Goal: Information Seeking & Learning: Check status

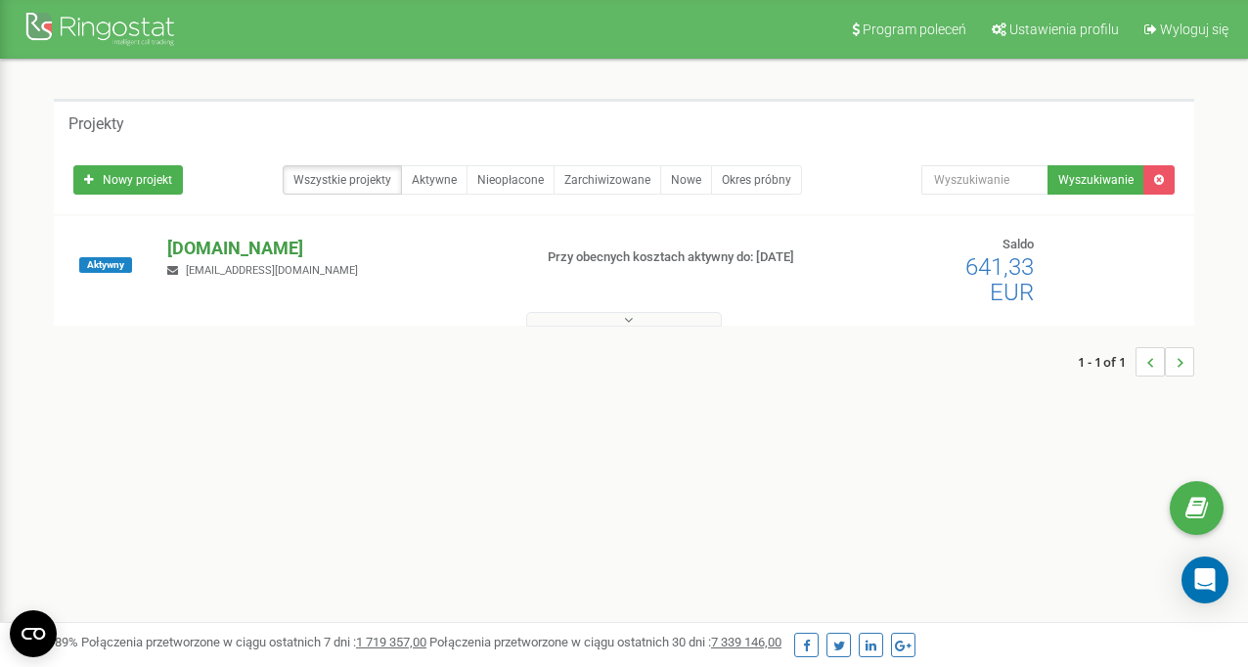
click at [255, 241] on p "[DOMAIN_NAME]" at bounding box center [340, 248] width 347 height 25
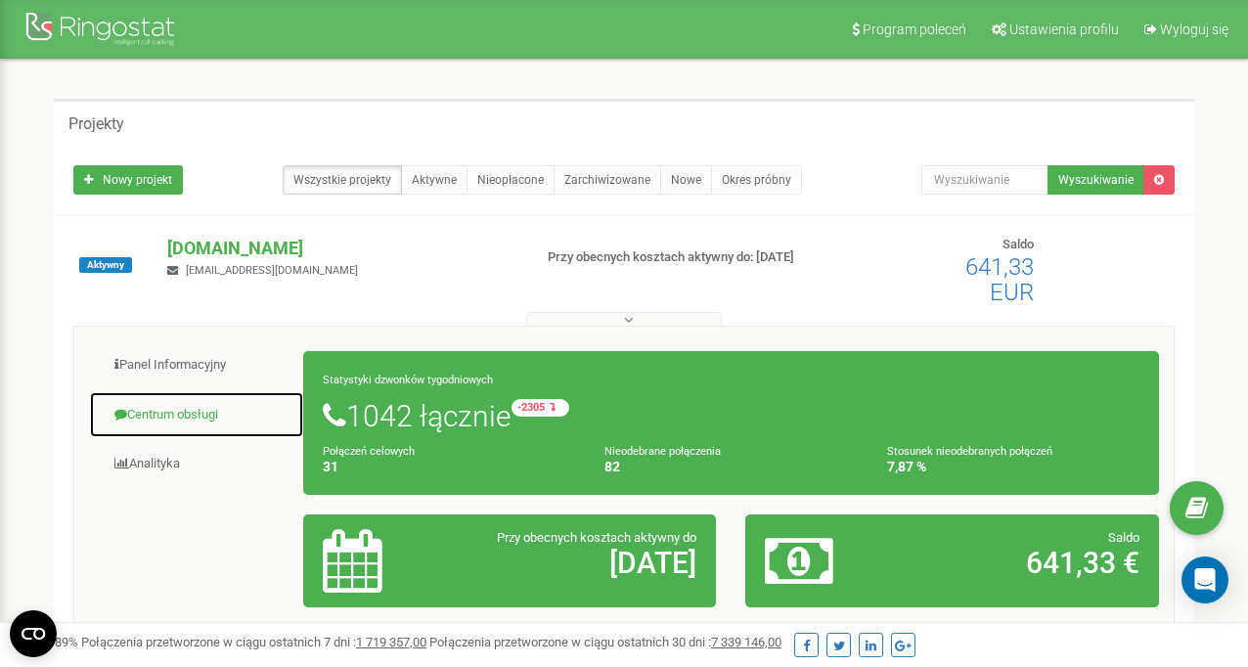
click at [158, 412] on link "Centrum obsługi" at bounding box center [196, 415] width 215 height 48
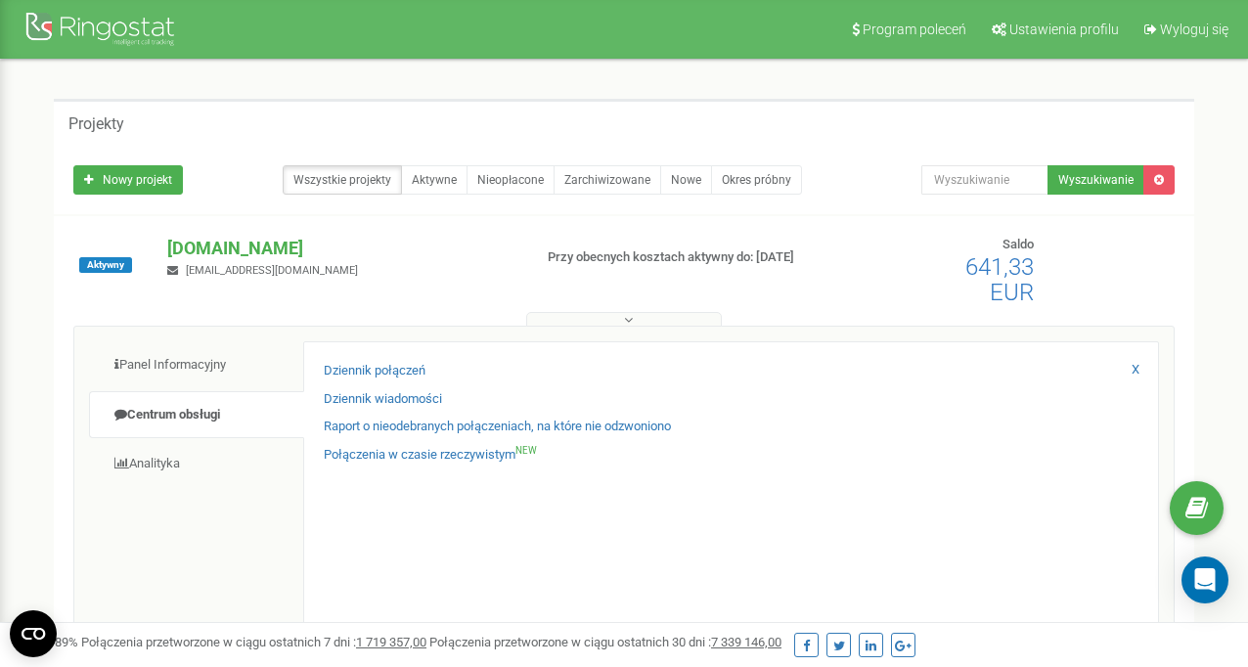
click at [396, 357] on div "Dziennik połączeń Dziennik wiadomości Raport o nieodebranych połączeniach, na k…" at bounding box center [731, 489] width 856 height 296
click at [385, 368] on link "Dziennik połączeń" at bounding box center [375, 371] width 102 height 19
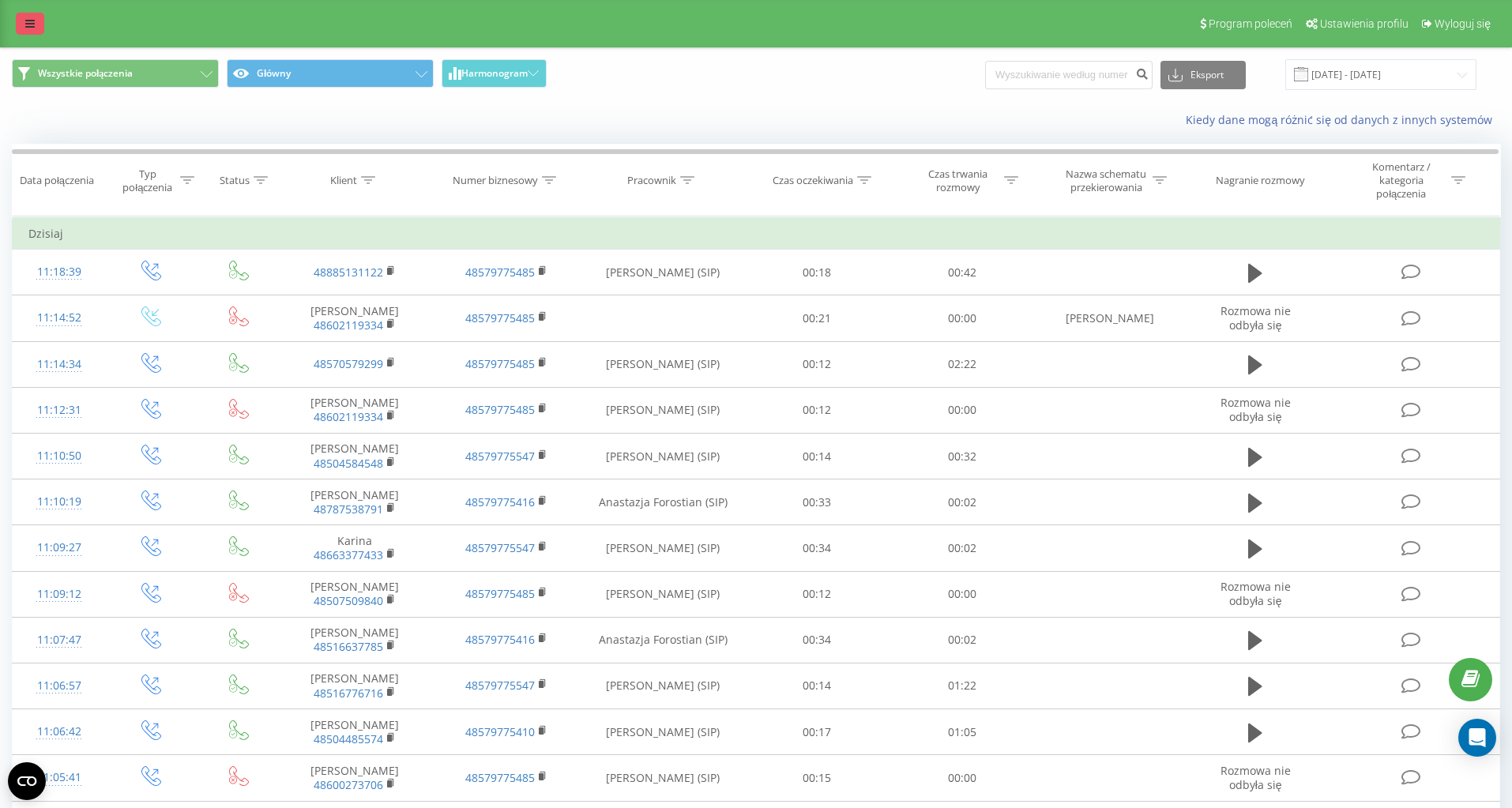
click at [30, 27] on icon at bounding box center [30, 24] width 10 height 11
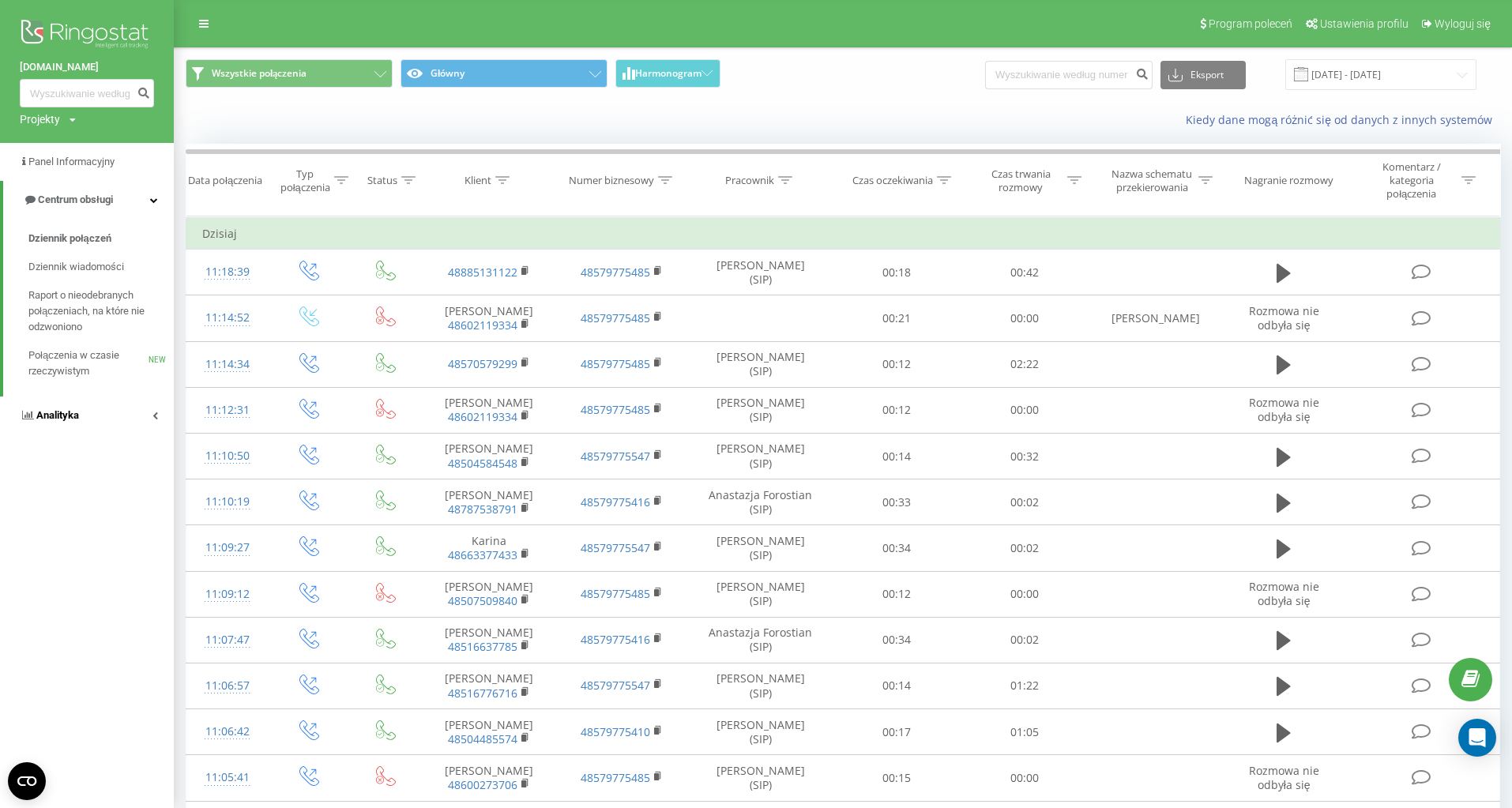
click at [138, 410] on link "Analityka" at bounding box center [86, 415] width 174 height 38
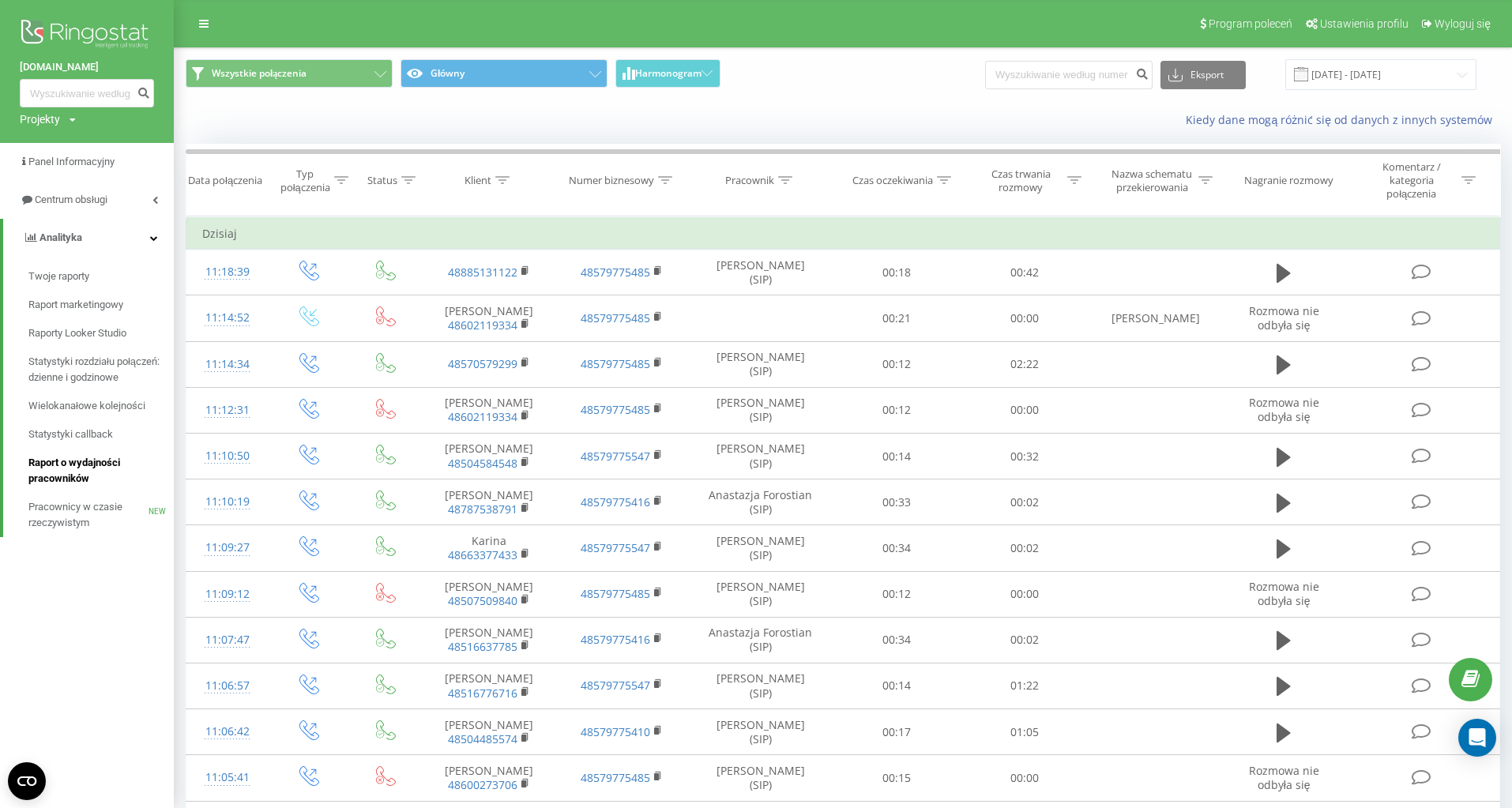
click at [72, 468] on span "Raport o wydajności pracowników" at bounding box center [97, 471] width 137 height 31
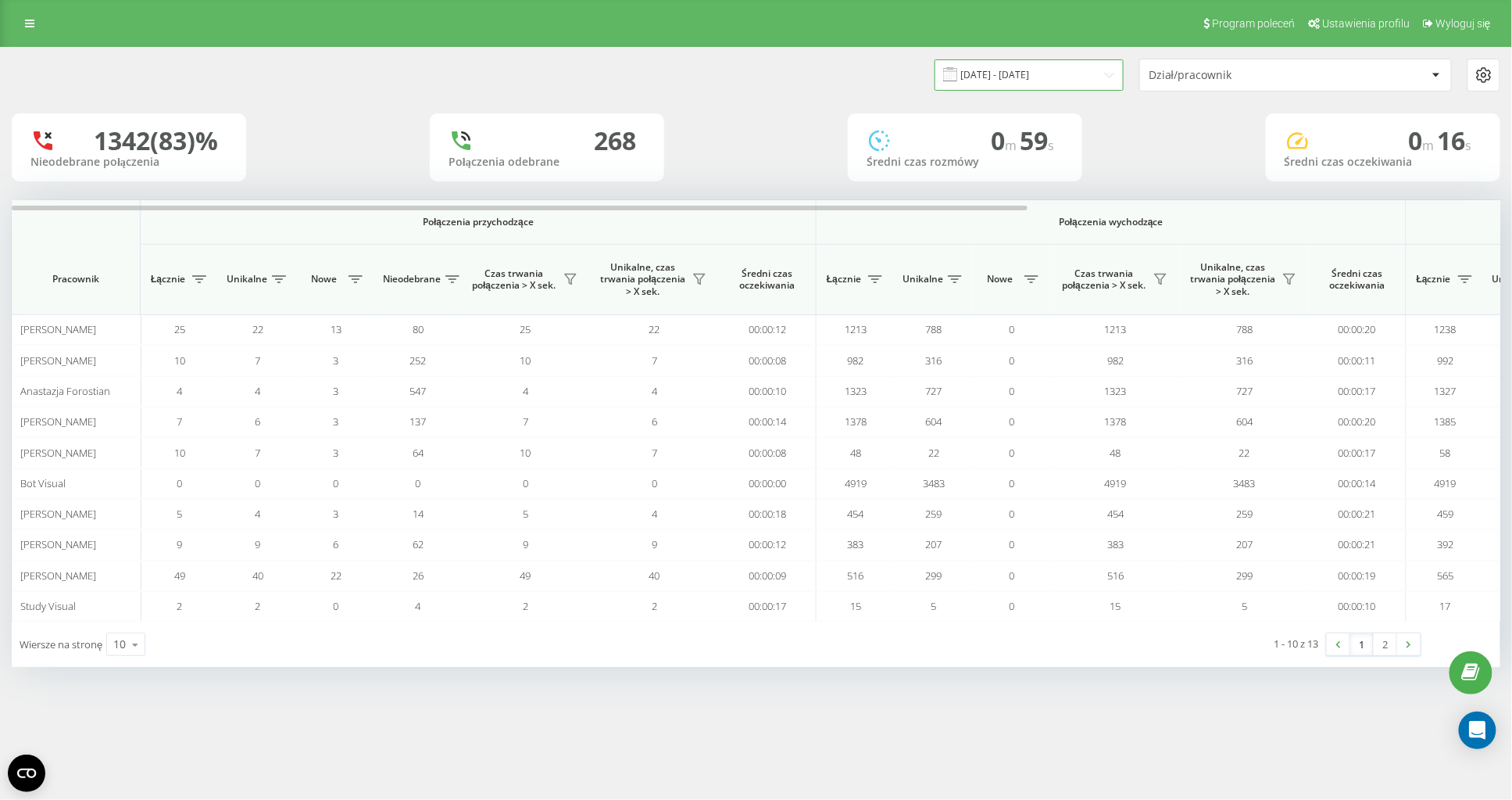
click at [1066, 68] on input "19.07.2025 - 19.08.2025" at bounding box center [1029, 74] width 189 height 30
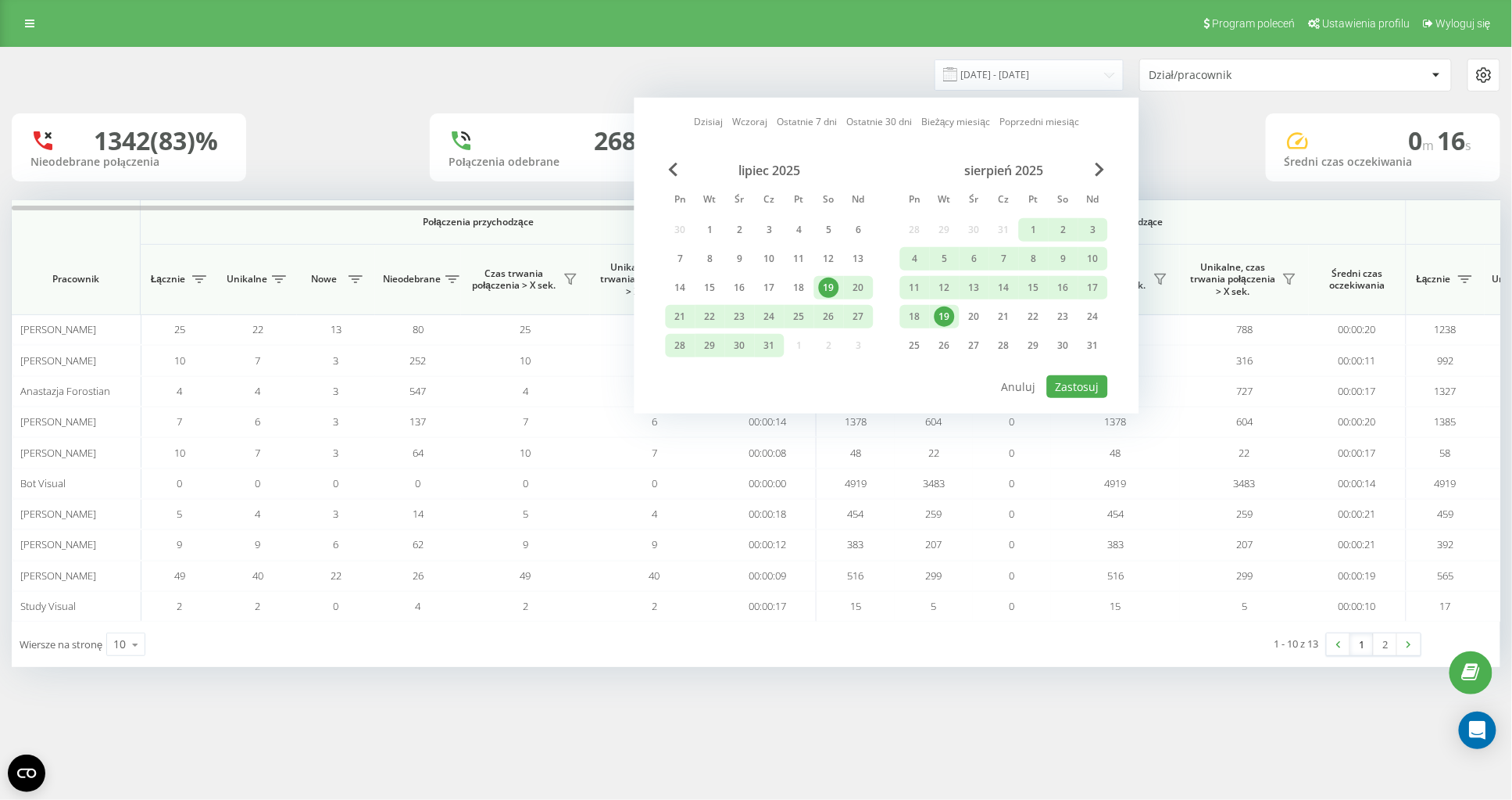
click at [944, 308] on div "19" at bounding box center [944, 316] width 20 height 20
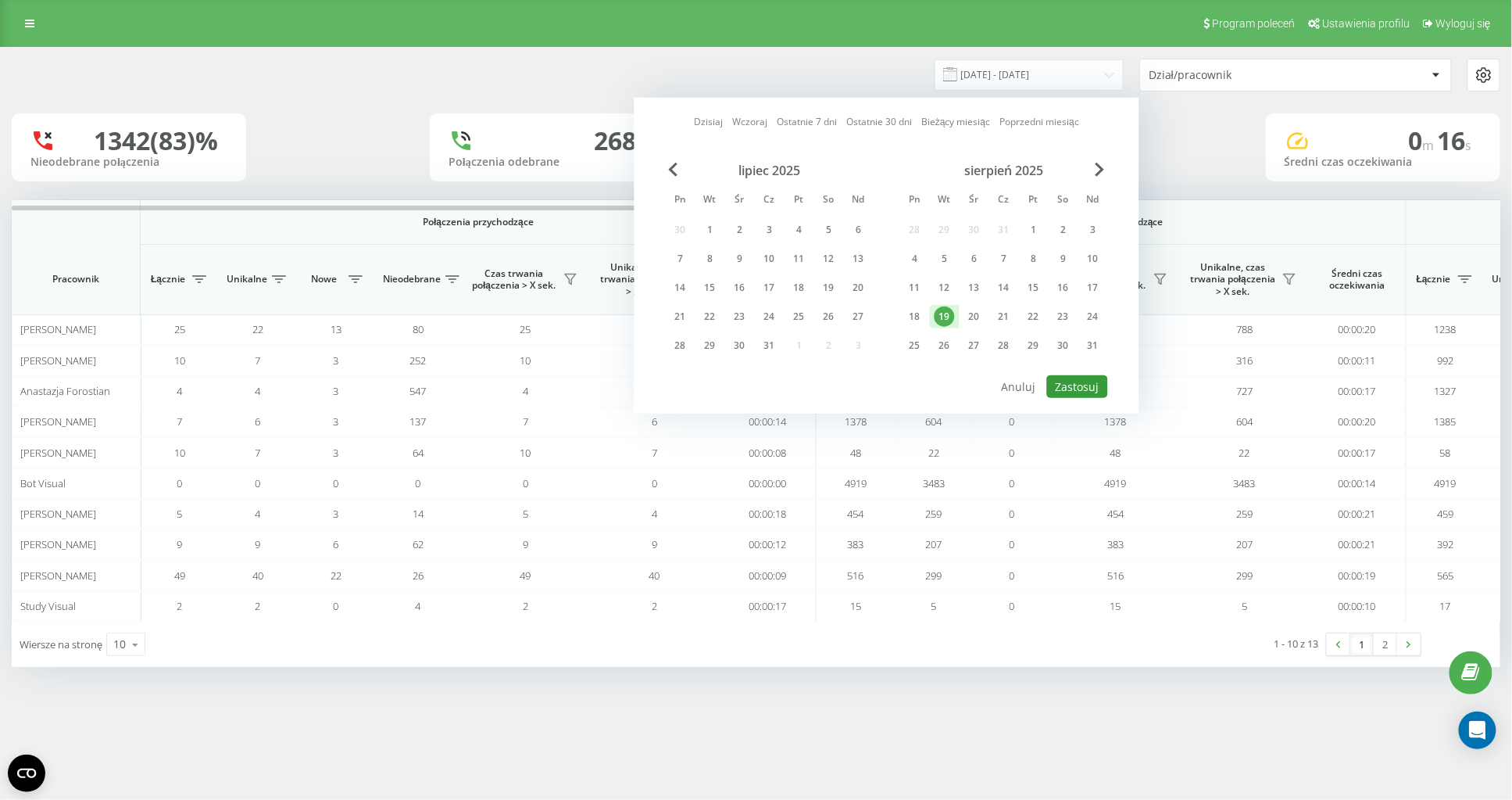
click at [1074, 376] on button "Zastosuj" at bounding box center [1077, 387] width 61 height 22
type input "19.08.2025 - 19.08.2025"
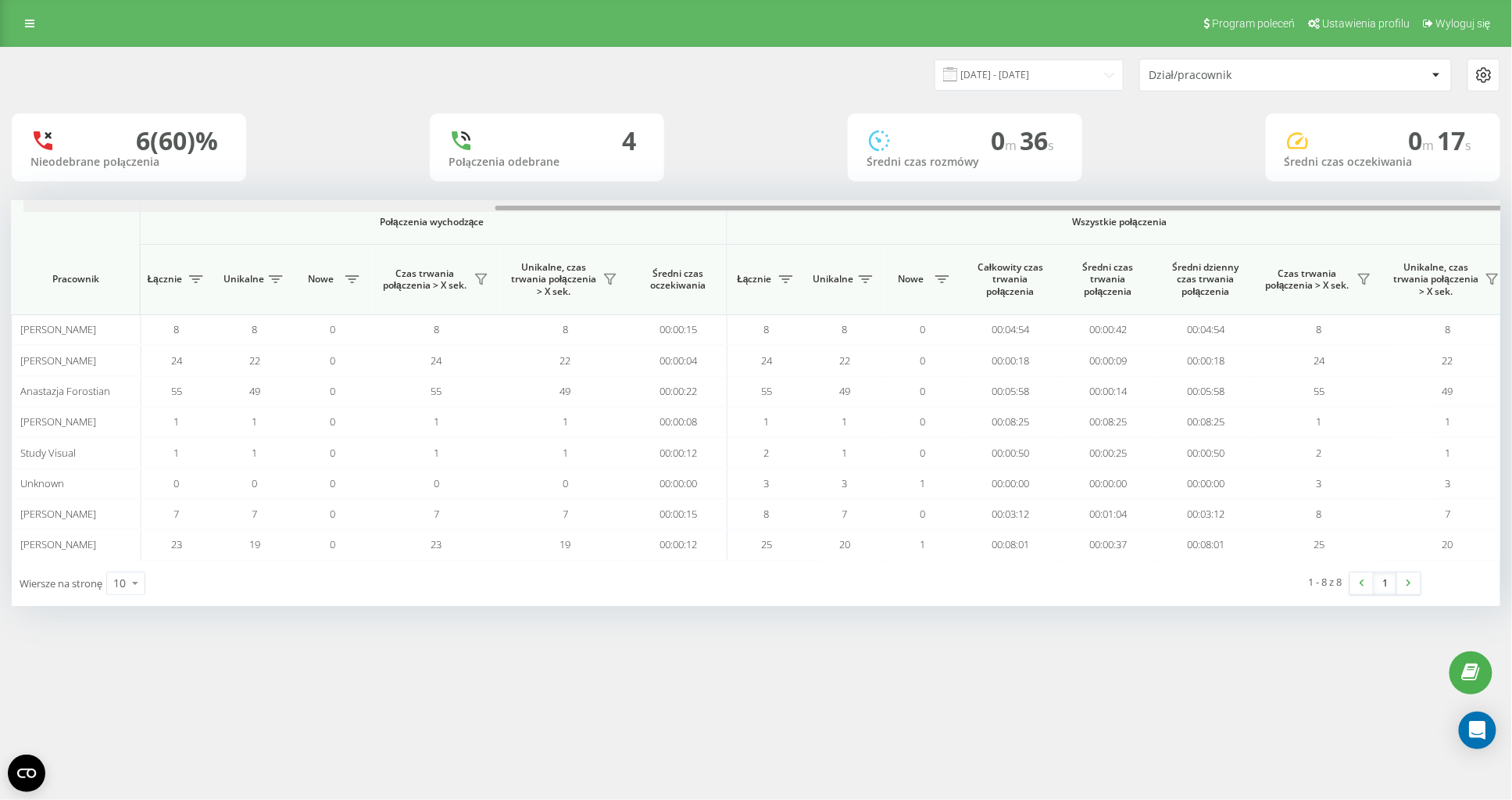
scroll to position [0, 691]
drag, startPoint x: 468, startPoint y: 210, endPoint x: 1031, endPoint y: 225, distance: 563.2
click at [1031, 225] on div "Połączenia przychodzące Połączenia wychodzące Wszystkie połączenia Pracownik Łą…" at bounding box center [756, 380] width 1489 height 360
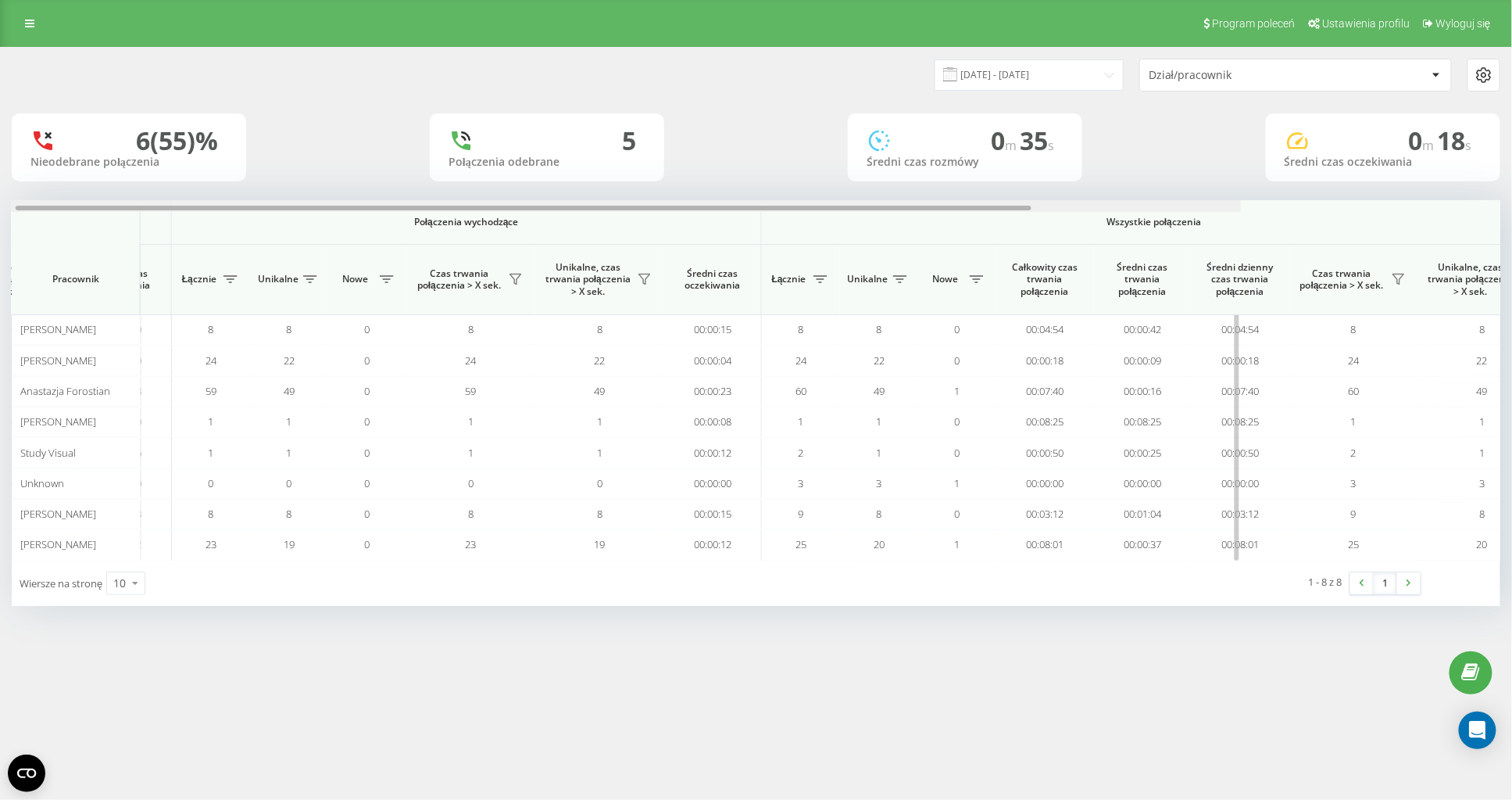
scroll to position [0, 691]
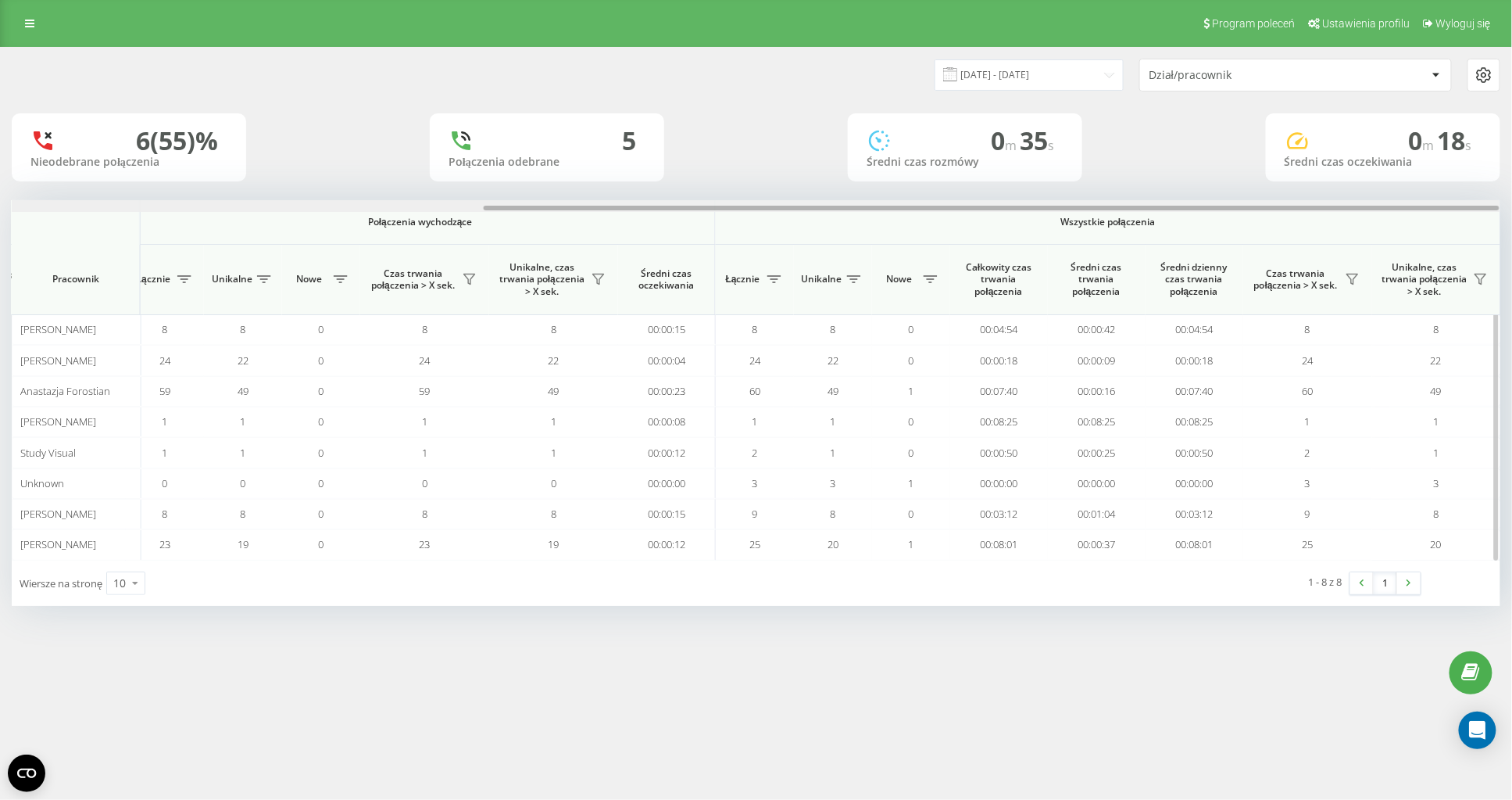
drag, startPoint x: 273, startPoint y: 209, endPoint x: 958, endPoint y: 207, distance: 685.0
click at [958, 207] on div at bounding box center [992, 208] width 1016 height 5
